Goal: Communication & Community: Answer question/provide support

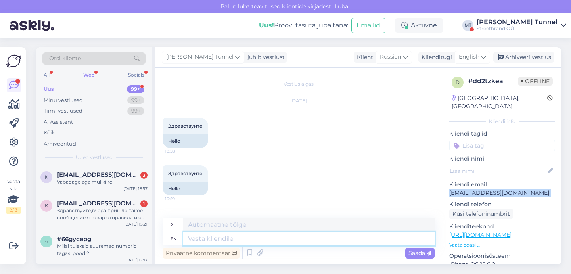
scroll to position [41, 0]
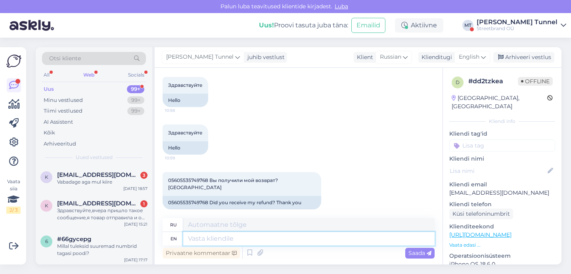
click at [270, 241] on textarea at bounding box center [308, 238] width 251 height 13
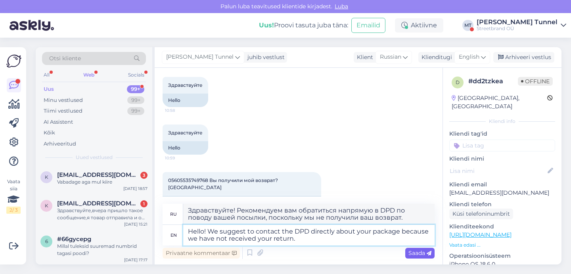
type textarea "Hello! We suggest to contact the DPD directly about your package because we hav…"
click at [430, 251] on icon at bounding box center [429, 253] width 5 height 5
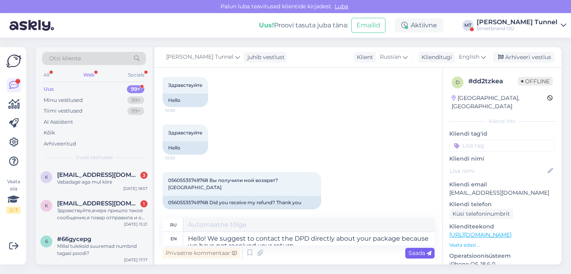
scroll to position [110, 0]
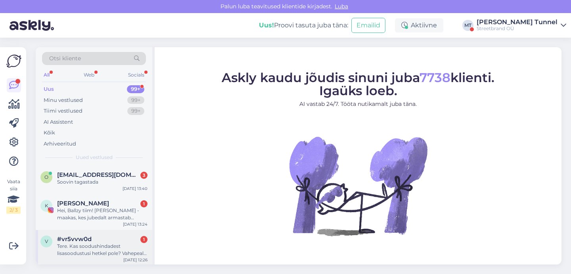
click at [130, 257] on div "[DATE] 12:26" at bounding box center [135, 260] width 24 height 6
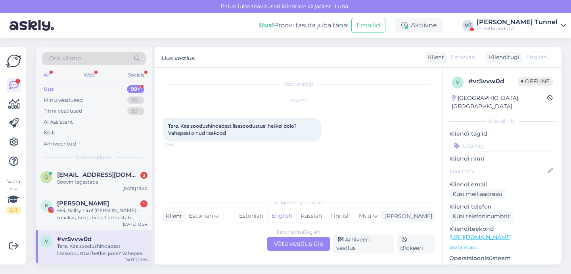
click at [298, 244] on div "Estonian to English Võta vestlus üle" at bounding box center [298, 244] width 63 height 14
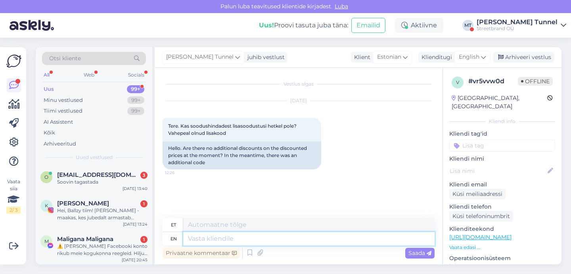
click at [268, 241] on textarea at bounding box center [308, 238] width 251 height 13
click at [479, 53] on span "English" at bounding box center [469, 57] width 21 height 9
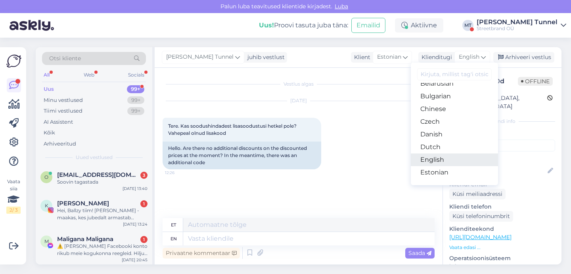
scroll to position [22, 0]
click at [467, 171] on link "Estonian" at bounding box center [454, 171] width 87 height 13
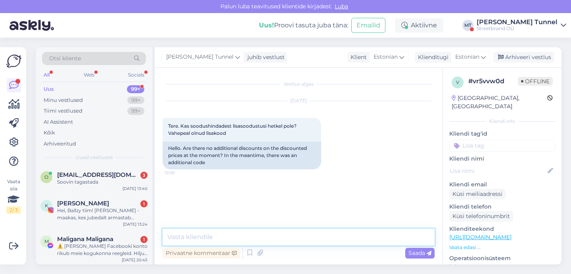
click at [253, 241] on textarea at bounding box center [299, 237] width 272 height 17
type textarea "Tere! Kahjuks ei ole hetkel."
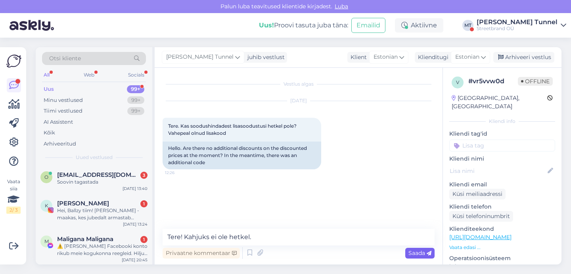
click at [419, 255] on span "Saada" at bounding box center [419, 252] width 23 height 7
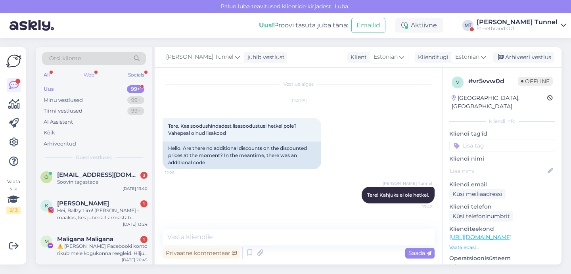
click at [90, 78] on div "Web" at bounding box center [89, 75] width 14 height 10
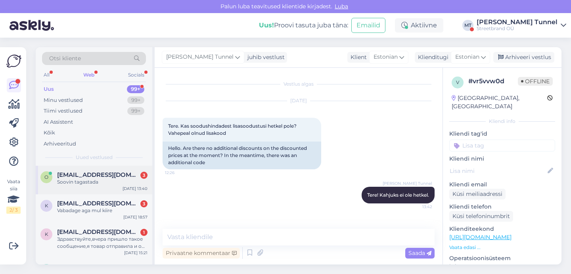
click at [113, 188] on div "o [EMAIL_ADDRESS][DOMAIN_NAME] 3 Soovin tagastada [DATE] 13:40" at bounding box center [94, 180] width 117 height 29
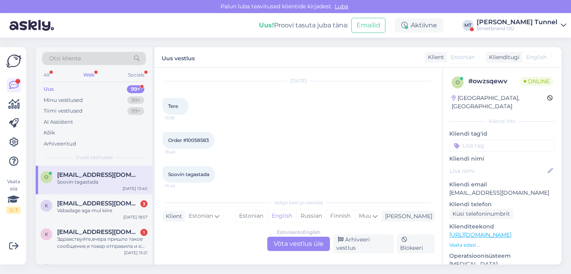
scroll to position [19, 0]
click at [298, 250] on div "Estonian to English Võta vestlus üle" at bounding box center [298, 244] width 63 height 14
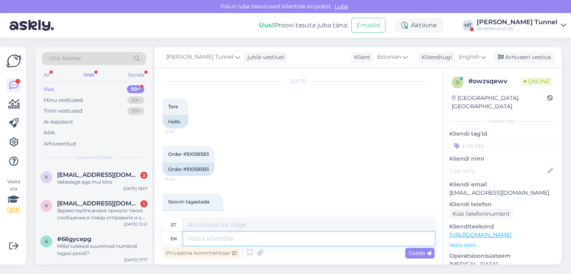
click at [241, 237] on textarea at bounding box center [308, 238] width 251 height 13
click at [479, 58] on span "English" at bounding box center [469, 57] width 21 height 9
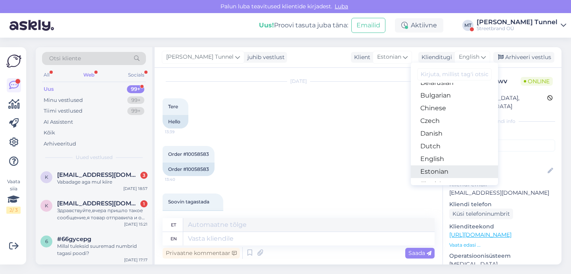
click at [457, 170] on link "Estonian" at bounding box center [454, 171] width 87 height 13
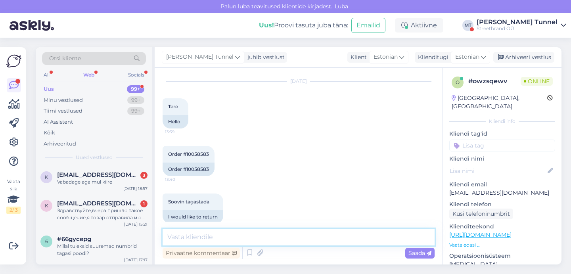
click at [323, 237] on textarea at bounding box center [299, 237] width 272 height 17
paste textarea "[URL][DOMAIN_NAME]"
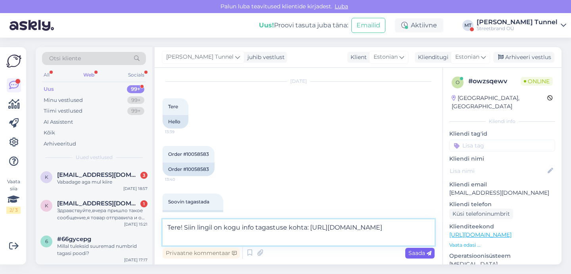
type textarea "Tere! Siin lingil on kogu info tagastuse kohta: [URL][DOMAIN_NAME]"
click at [425, 253] on span "Saada" at bounding box center [419, 252] width 23 height 7
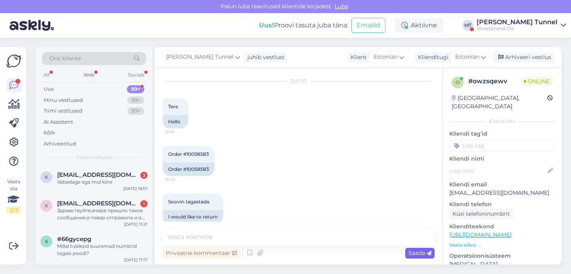
scroll to position [71, 0]
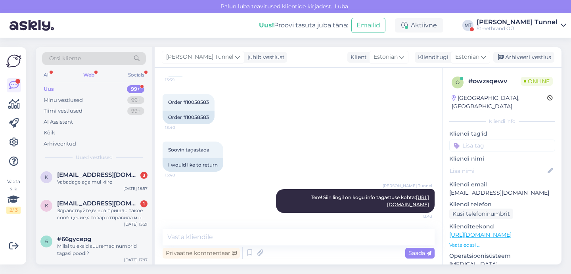
click at [548, 25] on div "[PERSON_NAME] Tunnel" at bounding box center [516, 22] width 81 height 6
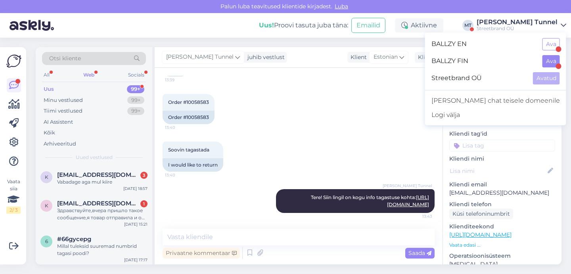
click at [548, 65] on button "Ava" at bounding box center [550, 61] width 17 height 12
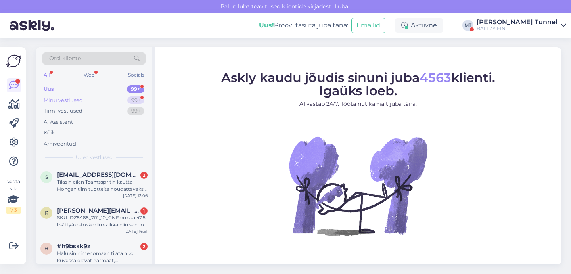
click at [131, 102] on div "99+" at bounding box center [135, 100] width 17 height 8
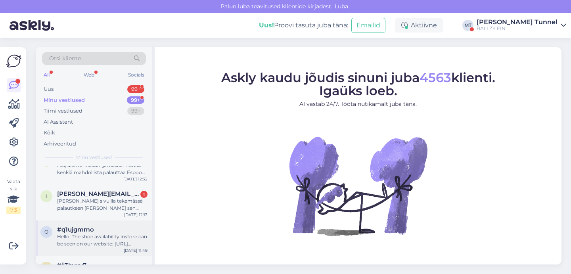
scroll to position [15, 0]
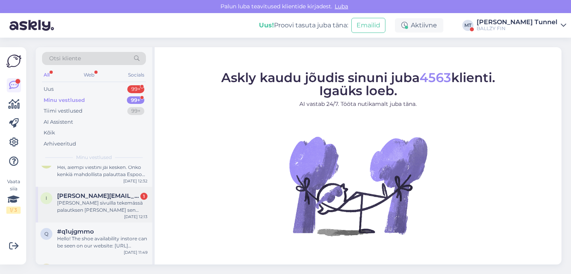
click at [120, 209] on div "[PERSON_NAME] sivuilla tekemässä palautksen [PERSON_NAME] sen postiin?" at bounding box center [102, 206] width 90 height 14
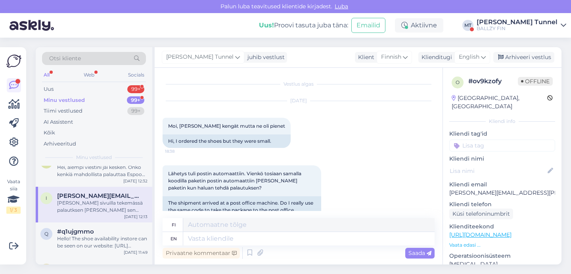
scroll to position [321, 0]
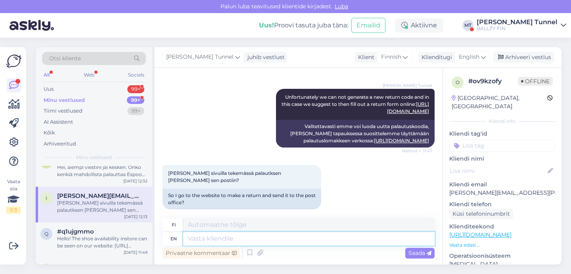
click at [242, 238] on textarea at bounding box center [308, 238] width 251 height 13
type textarea "Yes."
type textarea "Kyllä."
type textarea "Yes."
click at [415, 253] on span "Saada" at bounding box center [419, 252] width 23 height 7
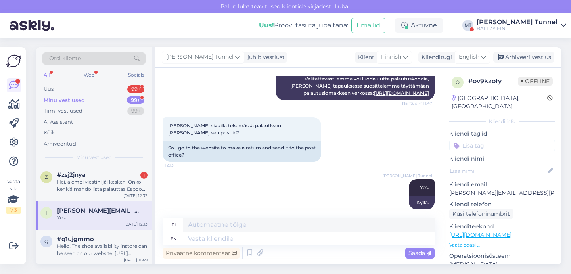
scroll to position [0, 0]
click at [92, 194] on div "z #zsj2jnya 1 Hei, aiempi viestini jäi kesken. Onko kenkiä mahdollista palautta…" at bounding box center [94, 184] width 117 height 36
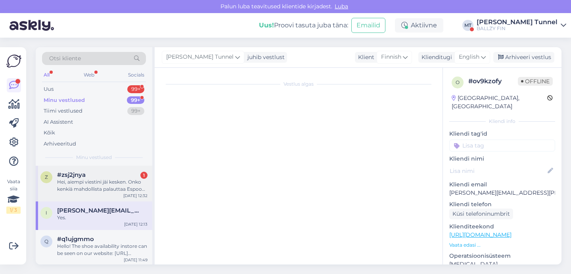
scroll to position [148, 0]
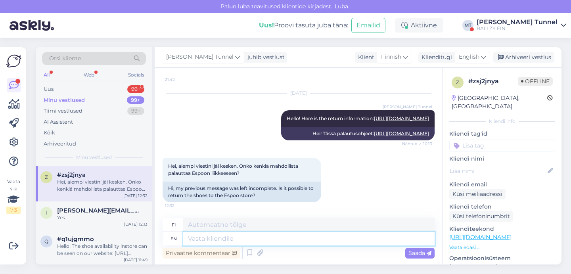
click at [263, 240] on textarea at bounding box center [308, 238] width 251 height 13
type textarea "H"
type textarea "Unfortunately no"
type textarea "Valitettavasti"
type textarea "Unfortunately no."
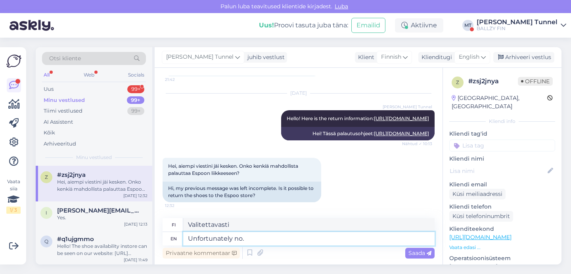
type textarea "Valitettavasti ei."
type textarea "Unfortunately no."
click at [418, 256] on span "Saada" at bounding box center [419, 252] width 23 height 7
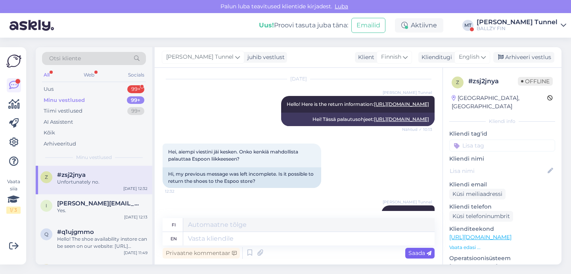
scroll to position [195, 0]
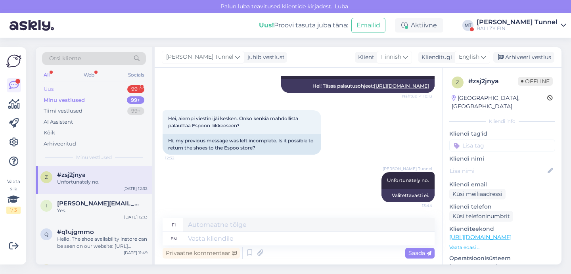
click at [80, 90] on div "Uus 99+" at bounding box center [94, 89] width 104 height 11
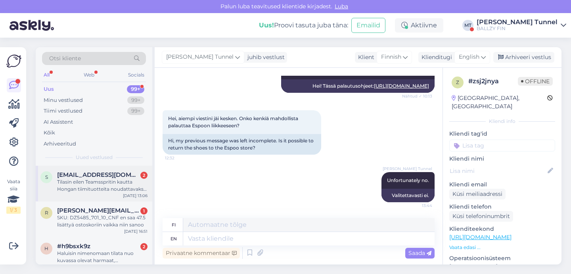
click at [116, 184] on div "Tilasin eilen Teamsspritin kautta Hongan tiimituotteita noudattavaksi Espoon my…" at bounding box center [102, 185] width 90 height 14
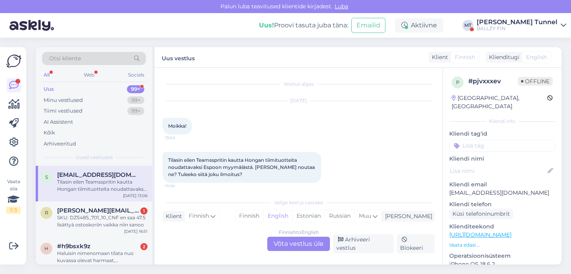
click at [303, 250] on div "Finnish to English Võta vestlus üle" at bounding box center [298, 244] width 63 height 14
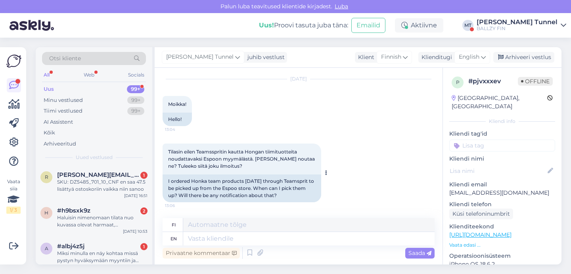
scroll to position [22, 0]
click at [236, 237] on textarea at bounding box center [308, 238] width 251 height 13
type textarea "Hello!"
type textarea "Hei!"
type textarea "Hello! We su"
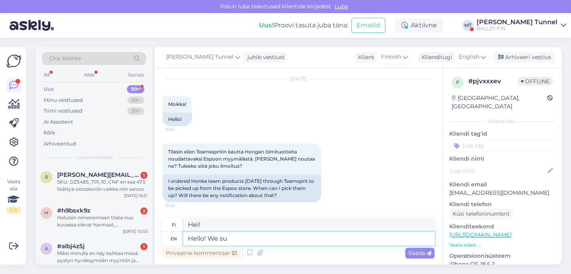
type textarea "Hei! Me"
type textarea "Hello! We suggest t"
type textarea "Hei! [GEOGRAPHIC_DATA]"
type textarea "Hello! We suggest to call"
type textarea "Hei! Suosittelemme soittamaan"
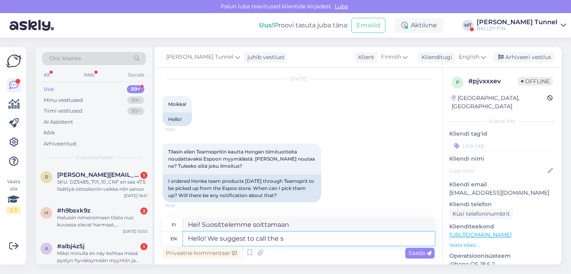
type textarea "Hello! We suggest to call the st"
type textarea "Hei! Suosittelemme soittamaan numeroon"
type textarea "Hello! We suggest to call the store d"
type textarea "Hei! Suosittelemme soittamaan myymälään"
type textarea "Hello! We suggest to call the store directly ab"
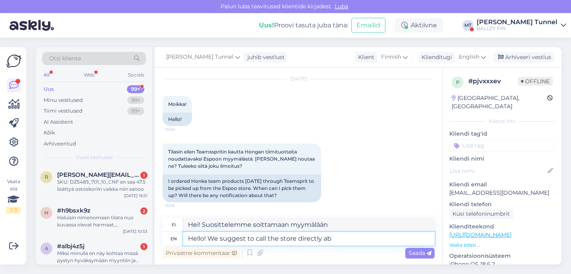
type textarea "Hei! Suosittelemme soittamaan suoraan myymälään"
type textarea "Hello! We suggest to call the store directly about your pa"
type textarea "Hei! Suosittelemme soittamaan suoraan myymälään ja kysymään"
type textarea "Hello! We suggest to call the store directly about your package"
type textarea "Hei! Suosittelemme soittamaan suoraan myymälään pakettisi suhteen."
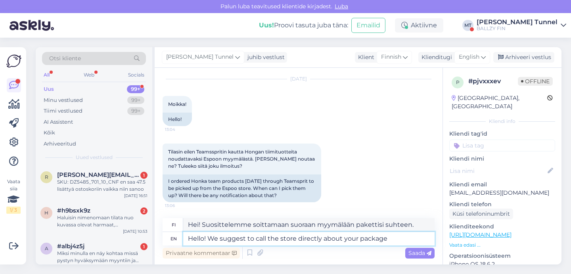
type textarea "Hello! We suggest to call the store directly about your package."
type textarea "Hei! Suosittelemme soittamaan suoraan myymälään pakettiasi koskien."
type textarea "Hello! We suggest to call the store directly about your package del."
type textarea "Hei! Suosittelemme soittamaan suoraan myymälään pakettisi suhteen."
type textarea "Hello! We suggest to call the store directly about your package delivery."
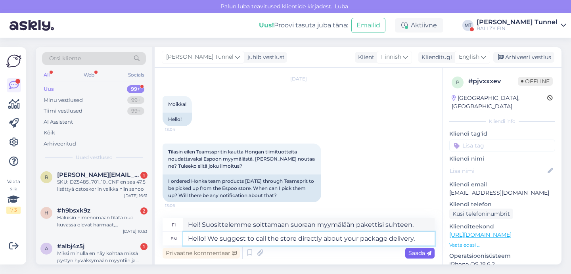
type textarea "Hei! Suosittelemme soittamaan suoraan myymälään pakettisi toimituksesta."
type textarea "Hello! We suggest to call the store directly about your package delivery."
click at [424, 252] on span "Saada" at bounding box center [419, 252] width 23 height 7
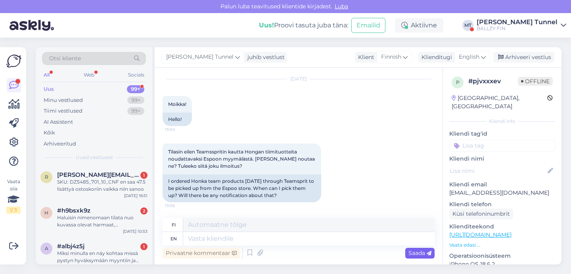
scroll to position [84, 0]
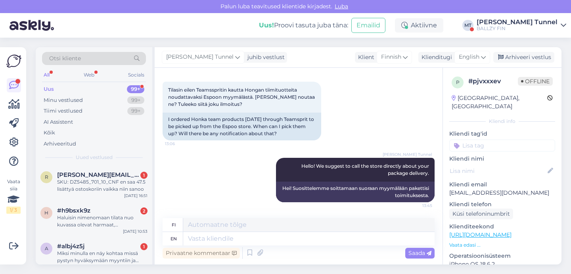
click at [539, 27] on div "BALLZY FIN" at bounding box center [516, 28] width 81 height 6
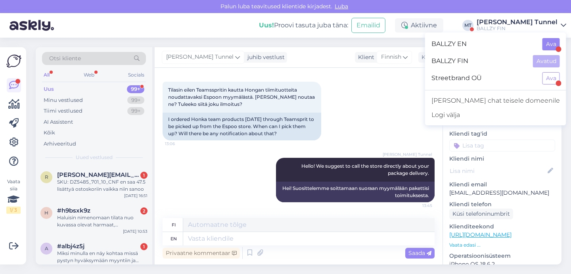
click at [553, 46] on button "Ava" at bounding box center [550, 44] width 17 height 12
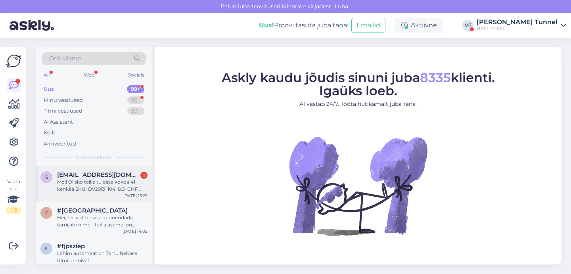
click at [126, 194] on div "[DATE] 13:25" at bounding box center [135, 196] width 24 height 6
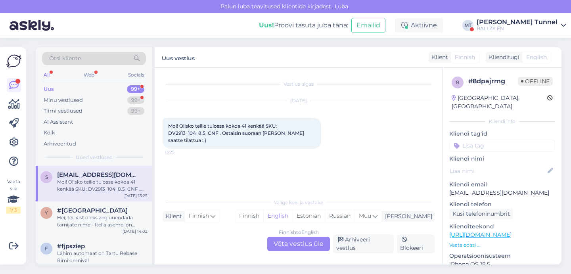
click at [308, 248] on div "Finnish to English Võta vestlus üle" at bounding box center [298, 244] width 63 height 14
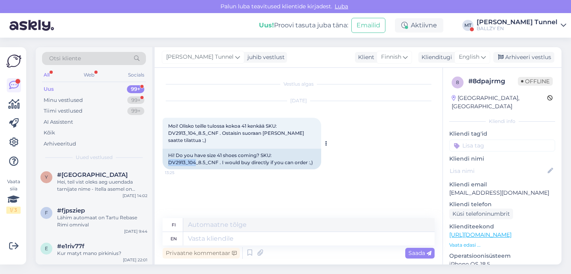
drag, startPoint x: 168, startPoint y: 155, endPoint x: 195, endPoint y: 157, distance: 27.5
click at [195, 157] on div "Hi! Do you have size 41 shoes coming? SKU: DV2913_104_8.5_CNF . I would buy dir…" at bounding box center [242, 159] width 159 height 21
copy div "DV2913_104"
click at [232, 238] on textarea at bounding box center [308, 238] width 251 height 13
type textarea "Hello!"
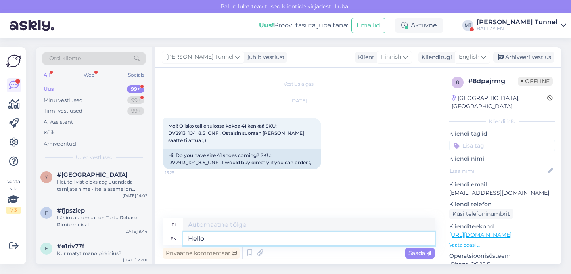
type textarea "Hei!"
type textarea "Hello! Unfortunately"
type textarea "Hei! Valitettavasti"
type textarea "Hello! Unfortunately at the"
type textarea "Hei! Valitettavasti klo"
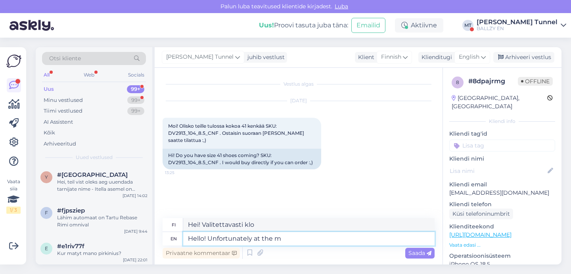
type textarea "Hello! Unfortunately at the mo"
type textarea "Hei! Valitettavasti osoitteessa"
type textarea "Hello! Unfortunately at the mom"
type textarea "Hei! Valitettavasti tällä hetkellä"
type textarea "Hello! Unfortunately at the moment there wi"
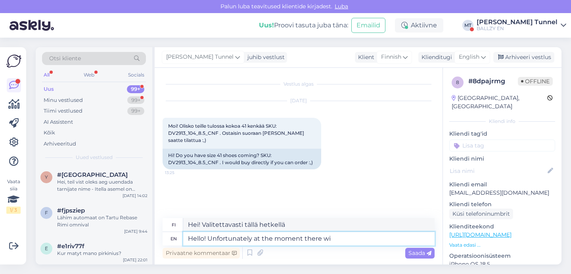
type textarea "Hei! Valitettavasti tällä hetkellä ei ole"
type textarea "Hello! Unfortunately at the moment there will be no"
type textarea "Hei! Valitettavasti tällä hetkellä on"
type textarea "Hello! Unfortunately at the moment there will be no siz"
type textarea "Hei! Valitettavasti tällä hetkellä ei ole"
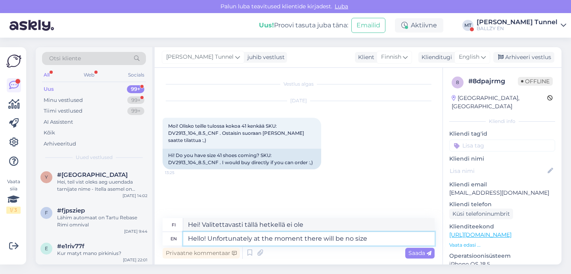
type textarea "Hello! Unfortunately at the moment there will be no size r"
type textarea "Hei! Valitettavasti kokoa ei ole tällä hetkellä saatavilla."
type textarea "Hello! Unfortunately at the moment there will be no size rest"
type textarea "Hei! Valitettavasti kokoja ei tällä hetkellä palauteta."
type textarea "Hello! Unfortunately at the moment there will be no size restock"
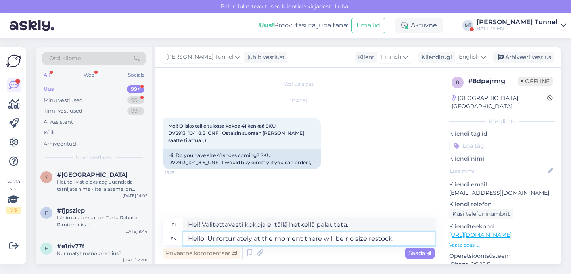
type textarea "Hei! Valitettavasti tällä hetkellä ei ole saatavilla kokolisäyksiä"
type textarea "Hello! Unfortunately at the moment there will be no size restock."
type textarea "Hei! Valitettavasti kokoa ei ole tällä hetkellä saatavilla varastoon."
type textarea "Hello! Unfortunately at the moment there will be no size restock. So s"
type textarea "Hei! Valitettavasti tällä hetkellä ei ole saatavilla kokolisäyksiä. Joten"
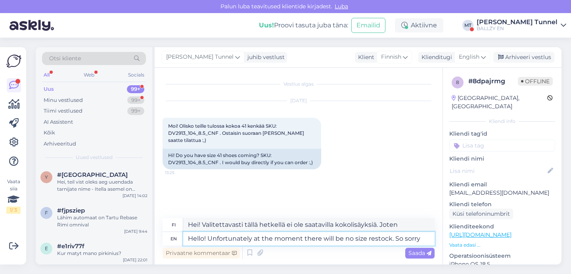
type textarea "Hello! Unfortunately at the moment there will be no size restock. So sorry f"
type textarea "Hei! Valitettavasti tällä hetkellä ei ole saatavilla kokolisää varastoon. [PERS…"
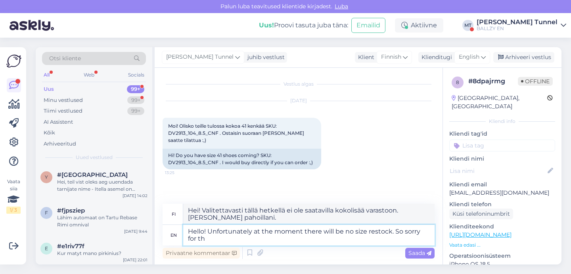
type textarea "Hello! Unfortunately at the moment there will be no size restock. So sorry for …"
type textarea "Hei! Valitettavasti tällä hetkellä ei ole saatavilla kokovalikoimaa täydennystä…"
type textarea "Hello! Unfortunately at the moment there will be no size restock. So sorry for …"
type textarea "Hei! Valitettavasti tällä hetkellä ei ole saatavilla kokojen täydennystä. Pahoi…"
type textarea "Hello! Unfortunately at the moment there will be no size restock. So sorry for …"
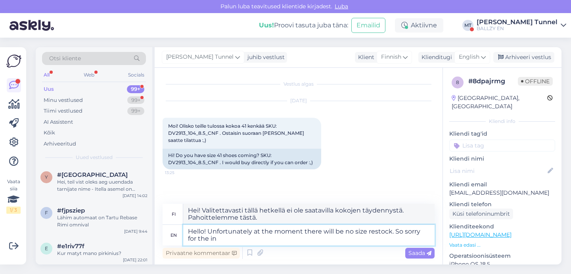
type textarea "Hei! Valitettavasti tällä hetkellä ei ole saatavilla kokovalikoimaa täydennystä…"
type textarea "Hello! Unfortunately at the moment there will be no size restock. So sorry for …"
type textarea "Hei! Valitettavasti tällä hetkellä ei ole saatavilla kokolisäyksiä. Pahoittelem…"
type textarea "Hello! Unfortunately at the moment there will be no size restock. So sorry for …"
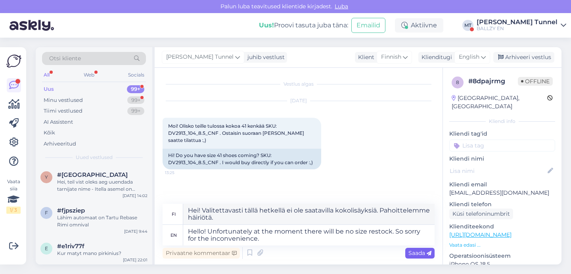
click at [423, 251] on span "Saada" at bounding box center [419, 252] width 23 height 7
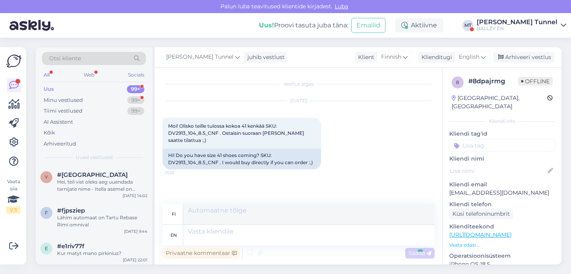
scroll to position [22, 0]
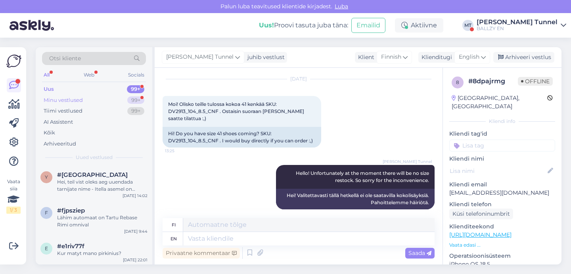
click at [130, 98] on div "99+" at bounding box center [135, 100] width 17 height 8
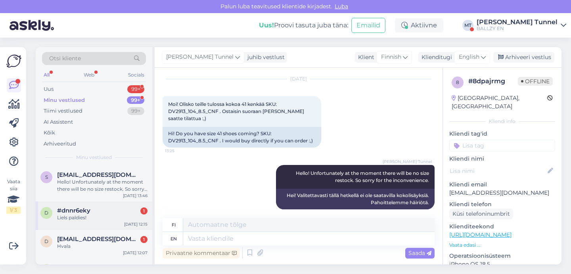
click at [124, 221] on div "[DATE] 12:15" at bounding box center [135, 224] width 23 height 6
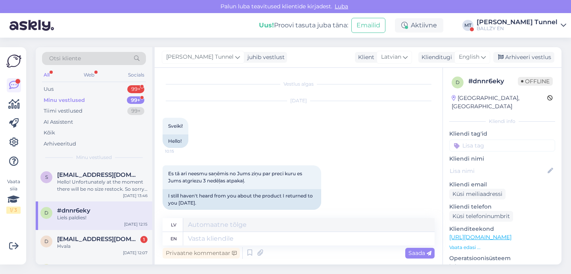
scroll to position [1066, 0]
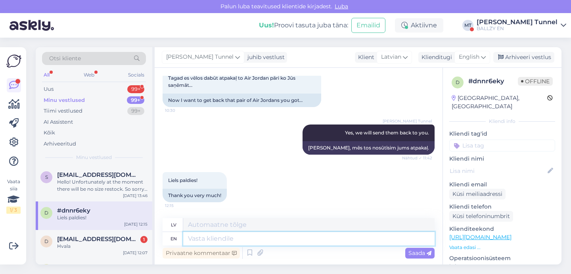
click at [227, 240] on textarea at bounding box center [308, 238] width 251 height 13
click at [104, 251] on div "d [EMAIL_ADDRESS][DOMAIN_NAME] 1 Hvala [DATE] 12:07" at bounding box center [94, 244] width 117 height 29
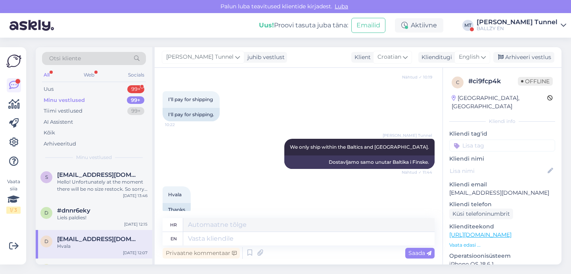
scroll to position [0, 0]
click at [101, 95] on div "Minu vestlused 99+" at bounding box center [94, 100] width 104 height 11
click at [100, 91] on div "Uus 99+" at bounding box center [94, 89] width 104 height 11
